Goal: Information Seeking & Learning: Find specific fact

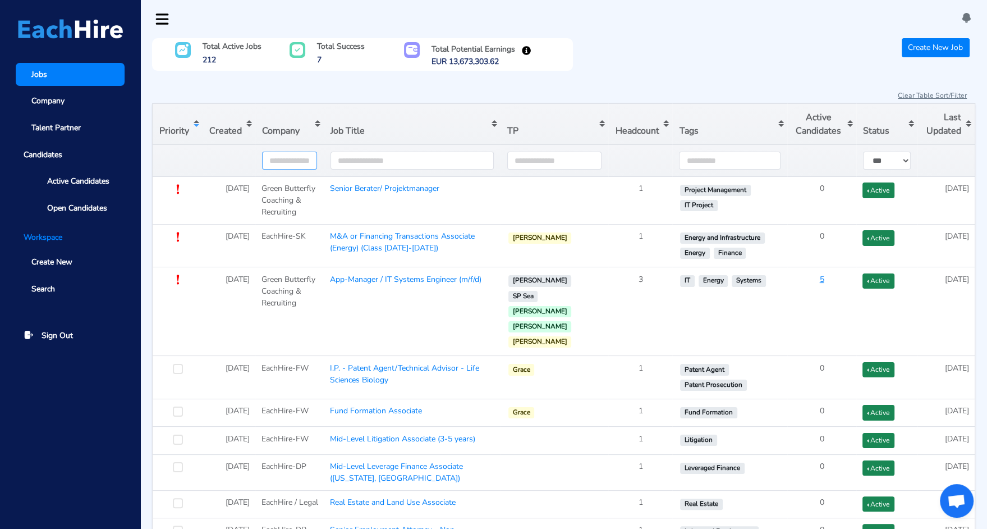
click at [296, 159] on input "text" at bounding box center [289, 161] width 55 height 18
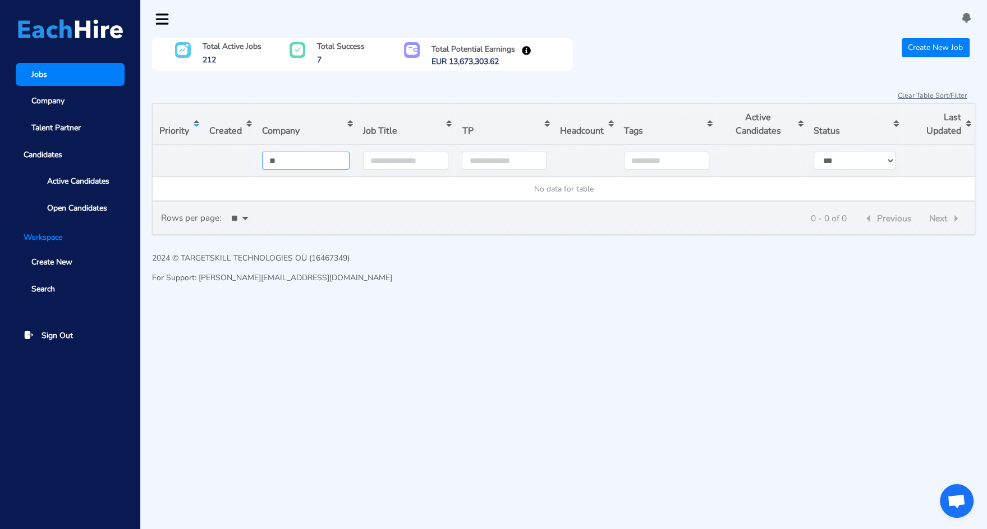
type input "*"
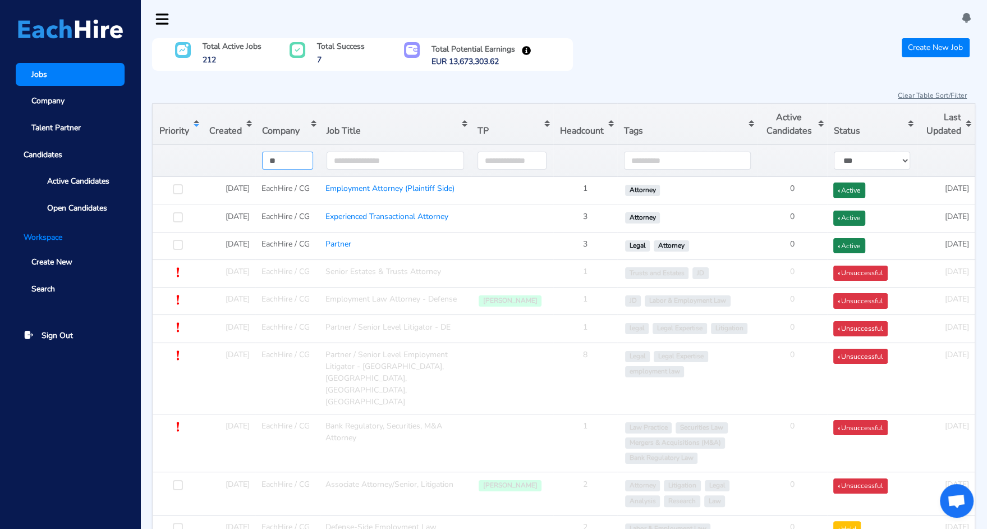
type input "**"
click at [405, 95] on div "Clear Table Sort/Filter" at bounding box center [563, 95] width 823 height 15
drag, startPoint x: 376, startPoint y: 202, endPoint x: 331, endPoint y: 185, distance: 48.5
click at [331, 185] on td "Employment Attorney (Plaintiff Side)" at bounding box center [395, 190] width 151 height 27
copy link "Employment Attorney (Plaintiff Side)"
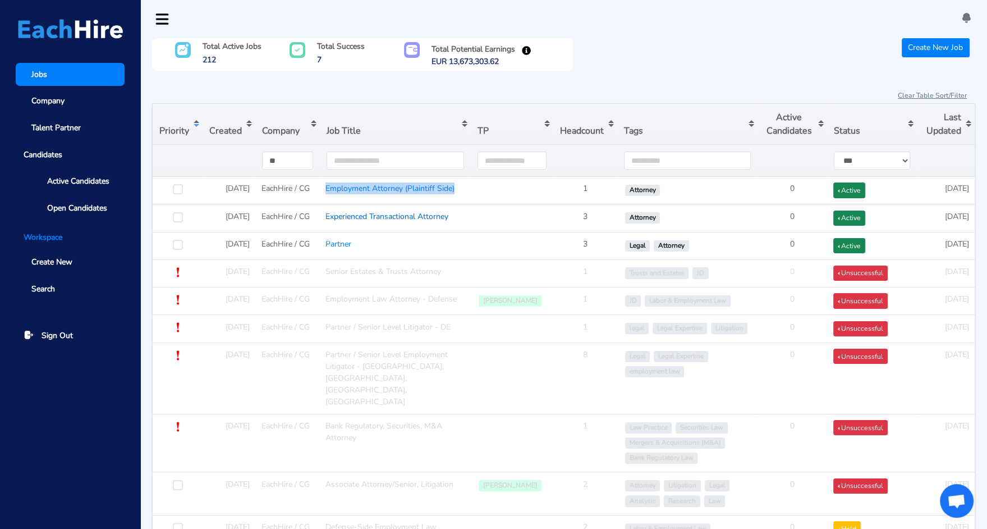
click at [386, 222] on link "Experienced Transactional Attorney" at bounding box center [386, 216] width 123 height 11
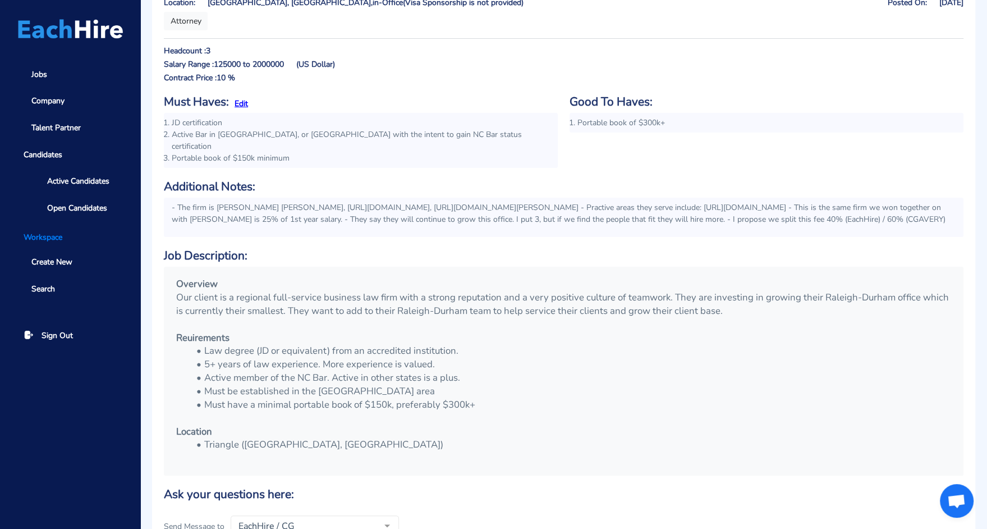
scroll to position [103, 0]
drag, startPoint x: 217, startPoint y: 189, endPoint x: 272, endPoint y: 191, distance: 55.0
click at [272, 200] on p "- The firm is [PERSON_NAME] [PERSON_NAME], [URL][DOMAIN_NAME], [URL][DOMAIN_NAM…" at bounding box center [564, 212] width 784 height 24
copy p "[PERSON_NAME] [PERSON_NAME]"
click at [538, 247] on h6 "Job Description:" at bounding box center [564, 254] width 800 height 14
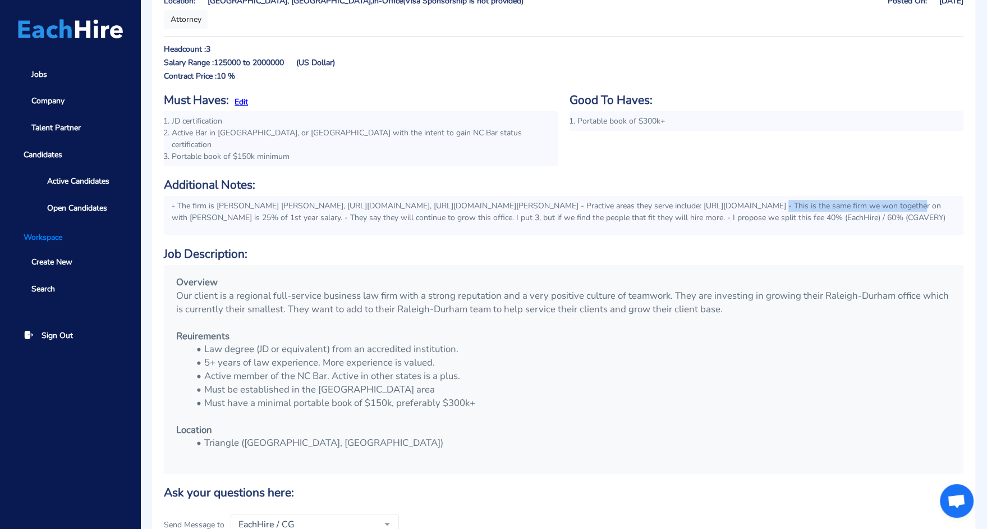
drag, startPoint x: 868, startPoint y: 192, endPoint x: 721, endPoint y: 192, distance: 147.0
click at [721, 200] on p "- The firm is [PERSON_NAME] [PERSON_NAME], [URL][DOMAIN_NAME], [URL][DOMAIN_NAM…" at bounding box center [564, 212] width 784 height 24
copy p "[URL][DOMAIN_NAME]"
click at [408, 269] on div "Overview Our client is a regional full-service business law firm with a strong …" at bounding box center [564, 369] width 792 height 201
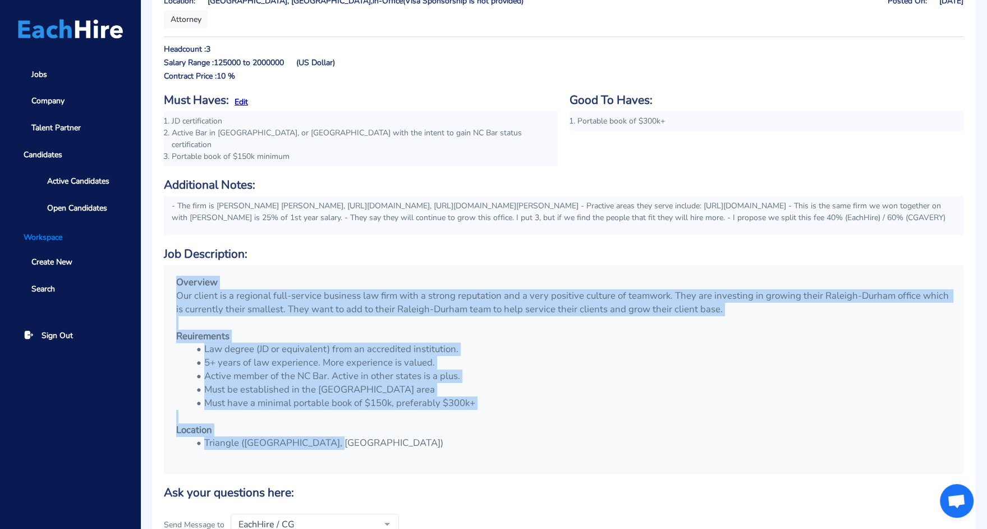
drag, startPoint x: 178, startPoint y: 279, endPoint x: 376, endPoint y: 439, distance: 255.0
click at [376, 439] on div "Overview Our client is a regional full-service business law firm with a strong …" at bounding box center [564, 369] width 792 height 201
copy div "Overview Our client is a regional full-service business law firm with a strong …"
click at [317, 207] on p "- The firm is [PERSON_NAME] [PERSON_NAME], [URL][DOMAIN_NAME], [URL][DOMAIN_NAM…" at bounding box center [564, 212] width 784 height 24
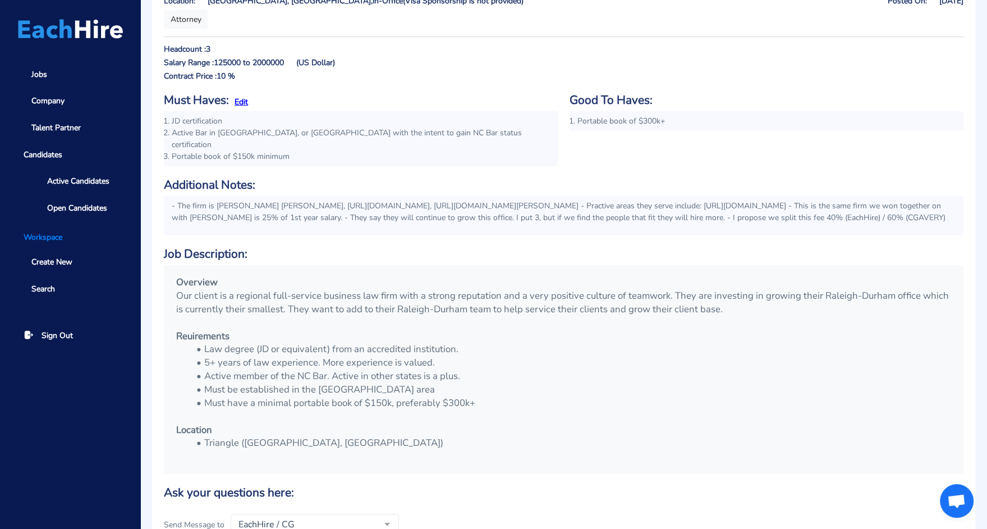
scroll to position [0, 0]
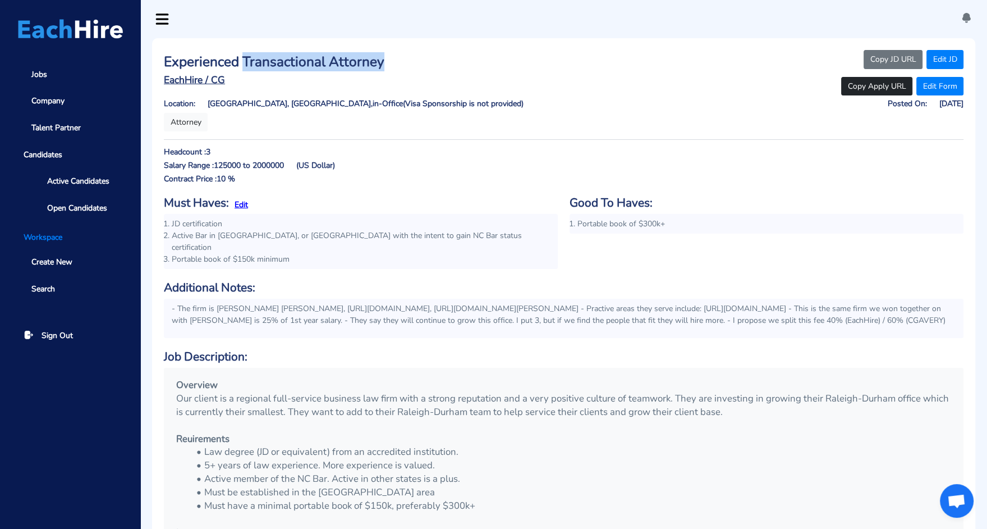
drag, startPoint x: 395, startPoint y: 63, endPoint x: 243, endPoint y: 67, distance: 151.6
click at [243, 67] on h3 "Experienced Transactional Attorney" at bounding box center [361, 62] width 394 height 16
copy h3 "Transactional Attorney"
